Goal: Navigation & Orientation: Find specific page/section

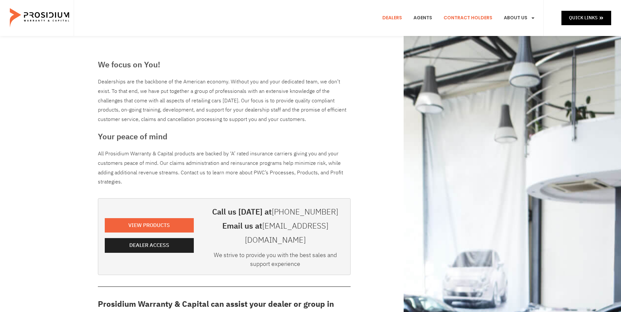
click at [463, 17] on link "Contract Holders" at bounding box center [468, 18] width 59 height 24
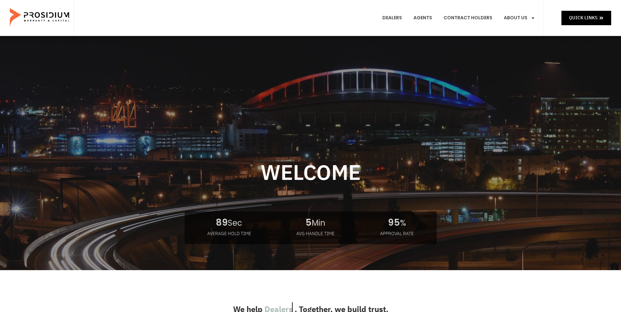
click at [149, 11] on div "Dealers Agents Contract Holders About Us Products News & Updates Leadership Car…" at bounding box center [309, 18] width 470 height 36
